Goal: Entertainment & Leisure: Consume media (video, audio)

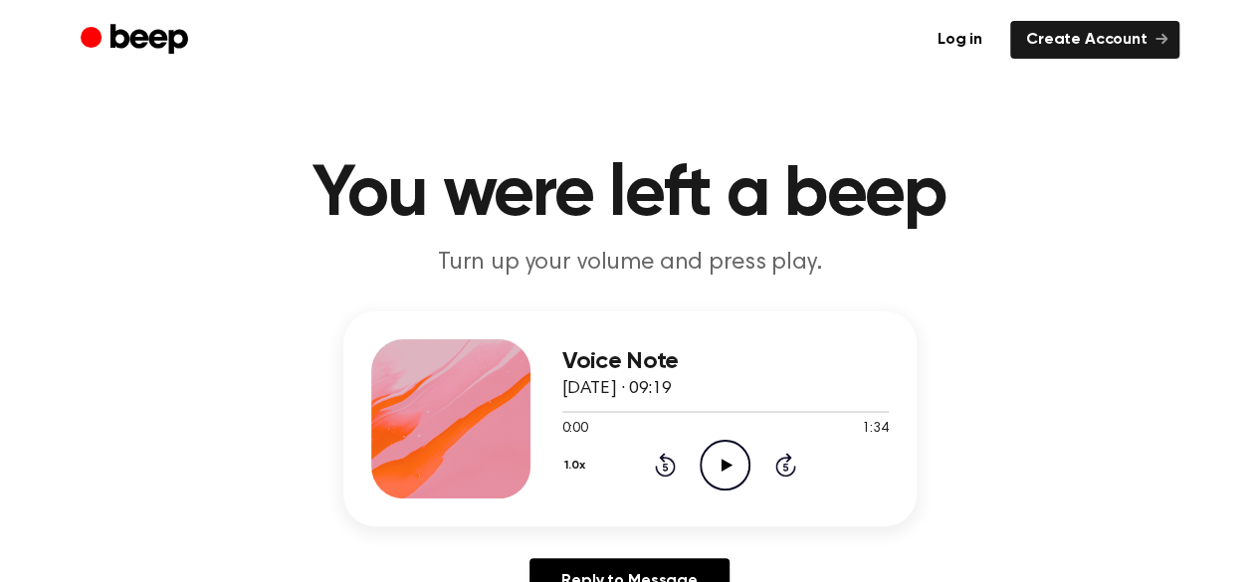
click at [716, 460] on icon "Play Audio" at bounding box center [724, 465] width 51 height 51
click at [720, 468] on icon "Play Audio" at bounding box center [724, 465] width 51 height 51
click at [731, 469] on icon "Play Audio" at bounding box center [724, 465] width 51 height 51
click at [727, 469] on icon "Play Audio" at bounding box center [724, 465] width 51 height 51
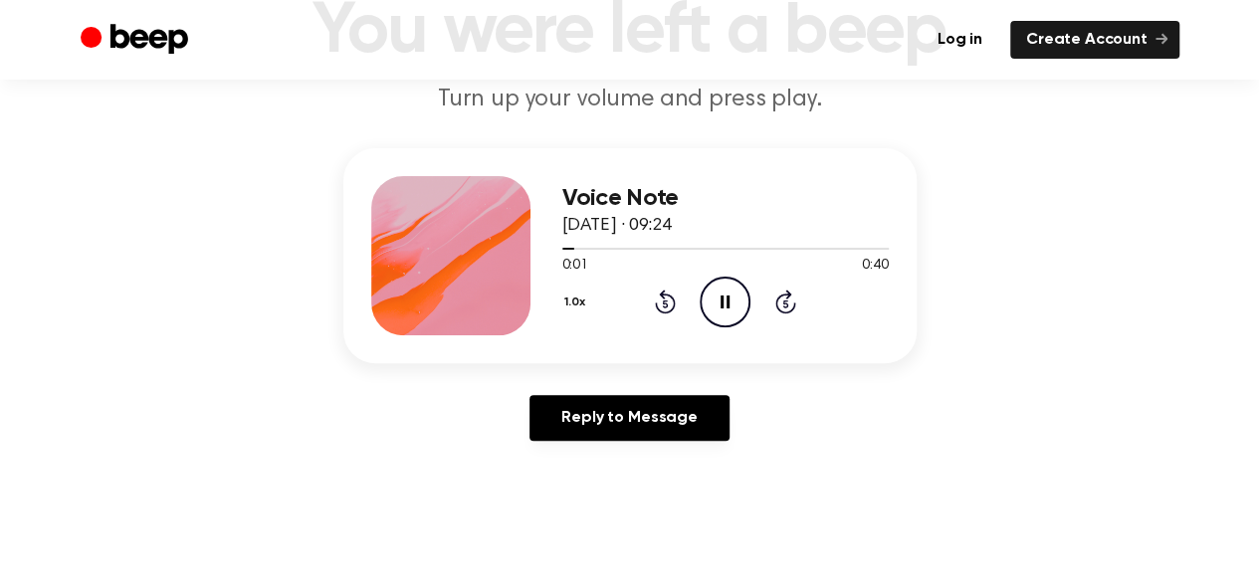
scroll to position [298, 0]
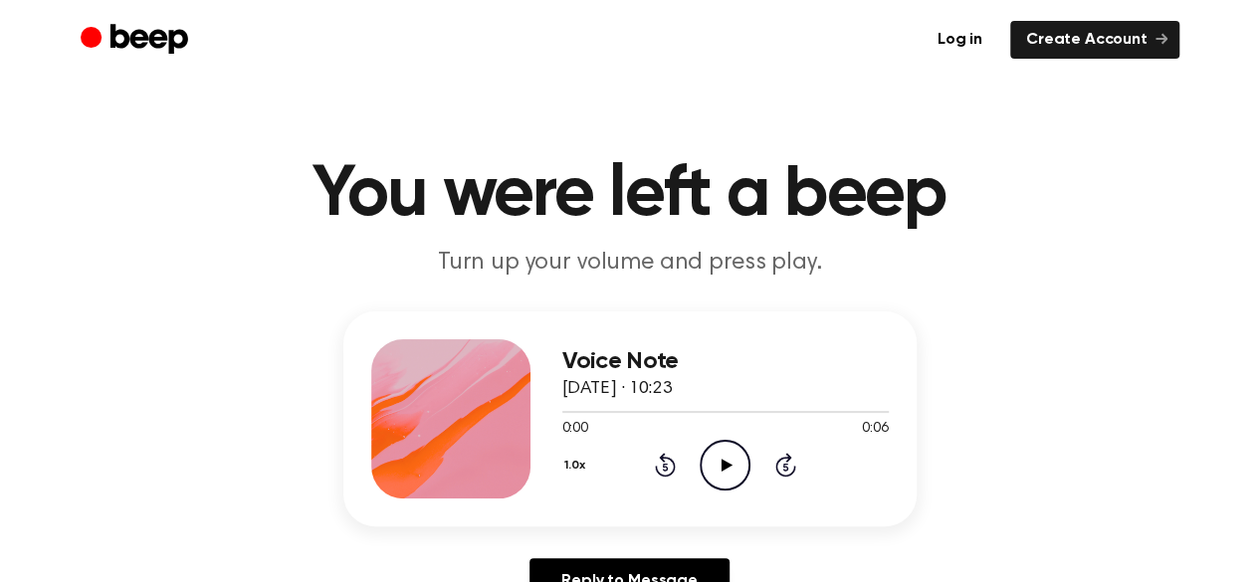
click at [719, 470] on icon "Play Audio" at bounding box center [724, 465] width 51 height 51
click at [732, 465] on icon "Play Audio" at bounding box center [724, 465] width 51 height 51
click at [721, 462] on icon at bounding box center [726, 465] width 11 height 13
click at [717, 461] on icon "Play Audio" at bounding box center [724, 465] width 51 height 51
click at [720, 465] on icon "Play Audio" at bounding box center [724, 465] width 51 height 51
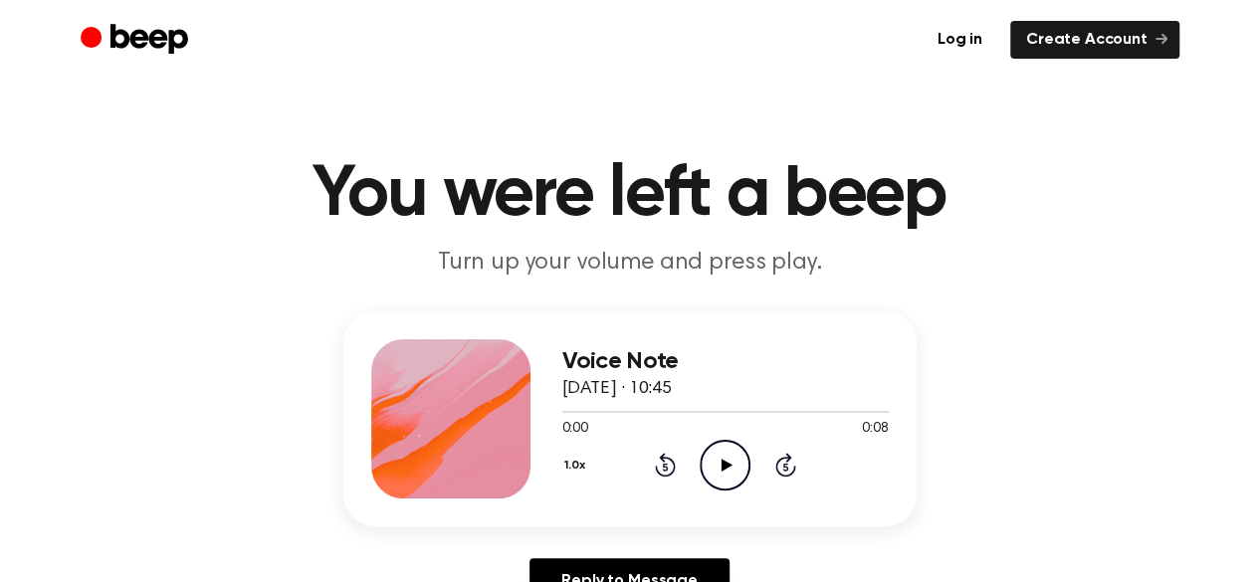
click at [724, 469] on icon "Play Audio" at bounding box center [724, 465] width 51 height 51
click at [723, 459] on icon at bounding box center [726, 465] width 11 height 13
click at [722, 468] on icon at bounding box center [726, 465] width 11 height 13
click at [723, 465] on icon at bounding box center [726, 465] width 11 height 13
click at [738, 448] on icon "Play Audio" at bounding box center [724, 465] width 51 height 51
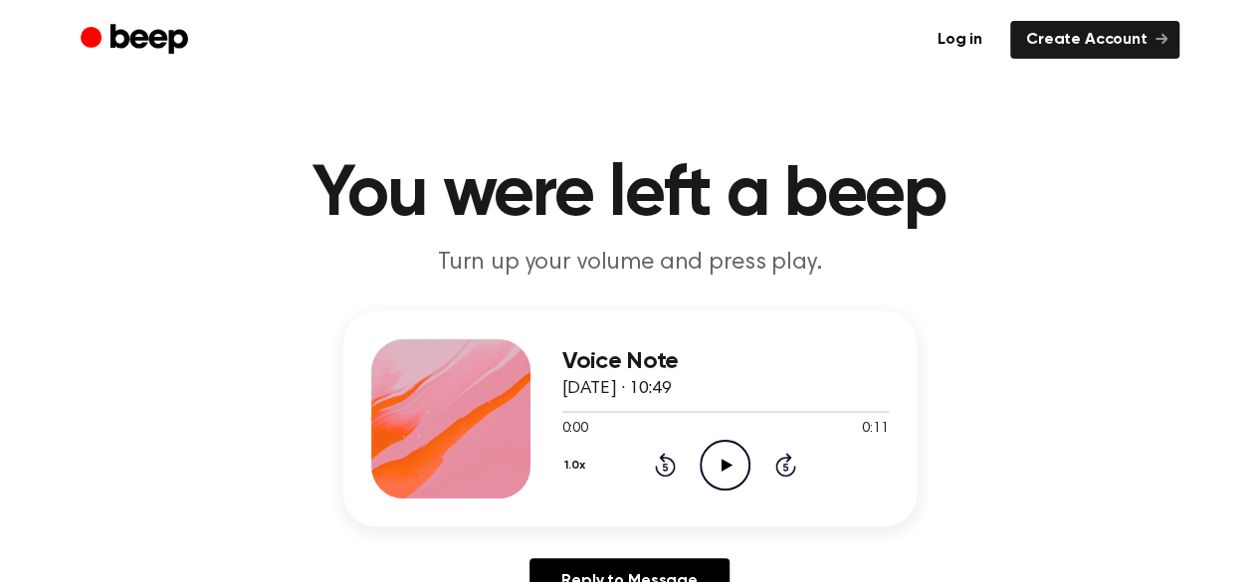
click at [722, 467] on icon at bounding box center [726, 465] width 11 height 13
click at [727, 465] on icon at bounding box center [726, 465] width 11 height 13
click at [721, 461] on icon at bounding box center [726, 465] width 11 height 13
click at [734, 475] on icon "Play Audio" at bounding box center [724, 465] width 51 height 51
click at [723, 471] on icon "Play Audio" at bounding box center [724, 465] width 51 height 51
